Goal: Browse casually: Explore the website without a specific task or goal

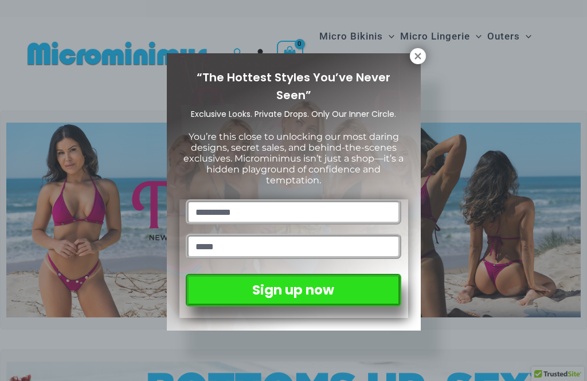
click at [419, 58] on icon at bounding box center [417, 56] width 6 height 6
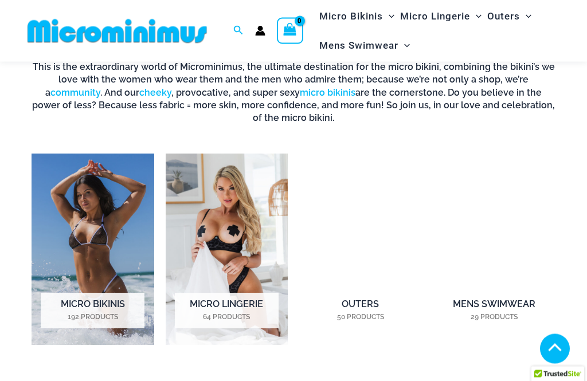
scroll to position [645, 0]
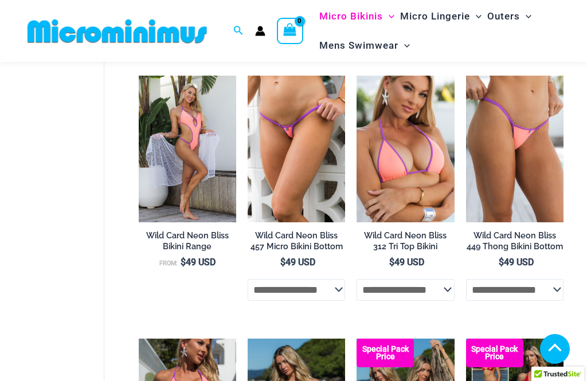
scroll to position [2073, 0]
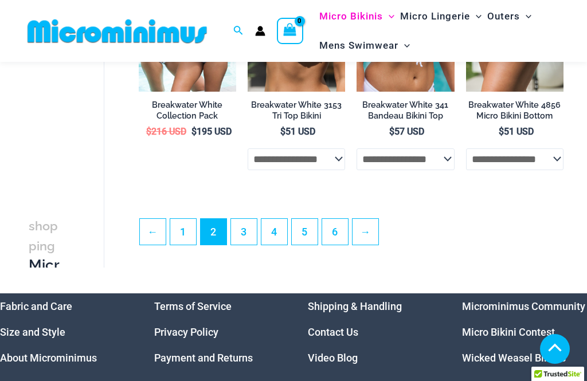
scroll to position [2114, 0]
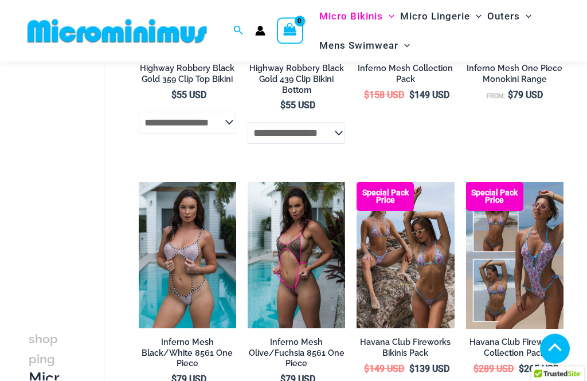
scroll to position [1308, 0]
